Goal: Find specific page/section: Find specific page/section

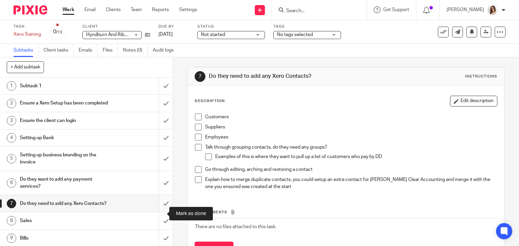
click at [159, 212] on input "submit" at bounding box center [86, 203] width 173 height 17
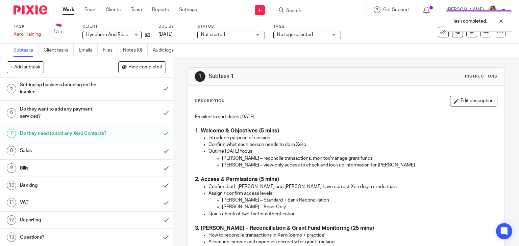
scroll to position [83, 0]
click at [59, 169] on h1 "Bills" at bounding box center [64, 168] width 88 height 10
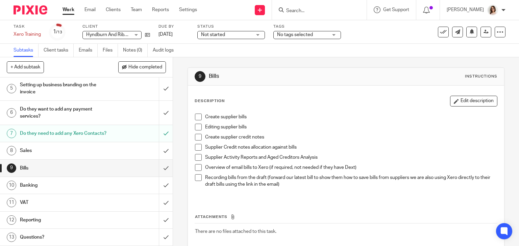
scroll to position [83, 0]
